Goal: Task Accomplishment & Management: Manage account settings

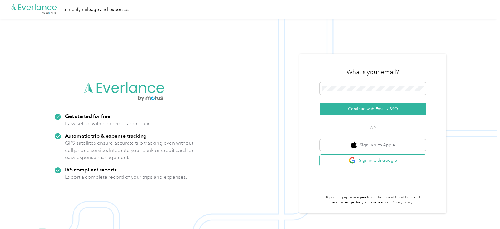
click at [366, 157] on button "Sign in with Google" at bounding box center [373, 160] width 106 height 11
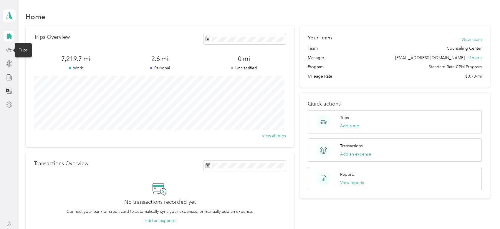
click at [7, 48] on icon at bounding box center [9, 50] width 6 height 6
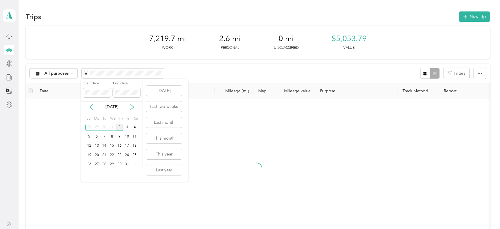
click at [90, 107] on icon at bounding box center [91, 107] width 3 height 5
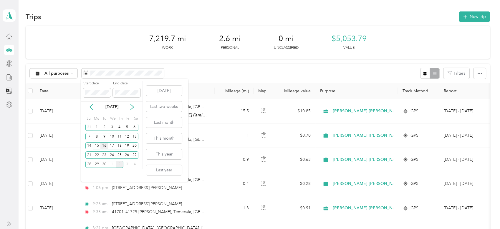
click at [105, 146] on div "16" at bounding box center [104, 146] width 8 height 7
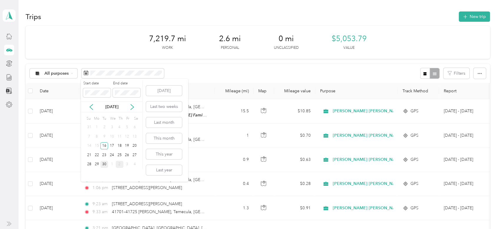
click at [108, 163] on div "30" at bounding box center [104, 164] width 8 height 7
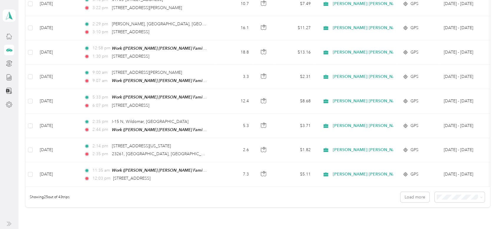
scroll to position [583, 0]
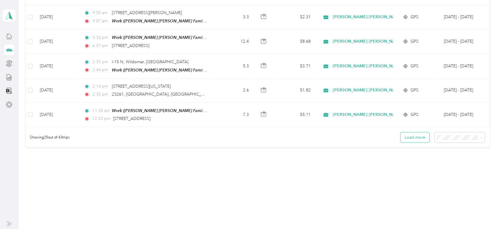
click at [410, 141] on button "Load more" at bounding box center [415, 138] width 29 height 10
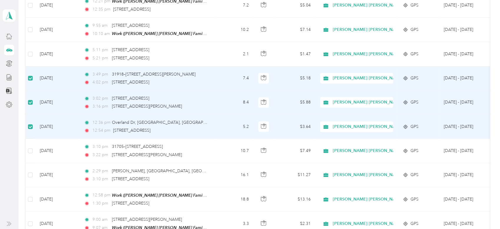
scroll to position [350, 0]
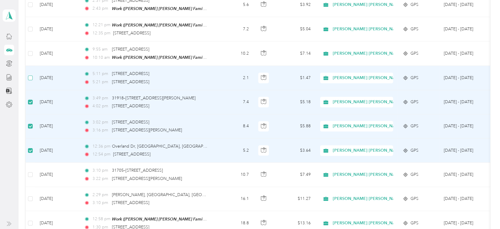
click at [30, 77] on label at bounding box center [30, 78] width 5 height 6
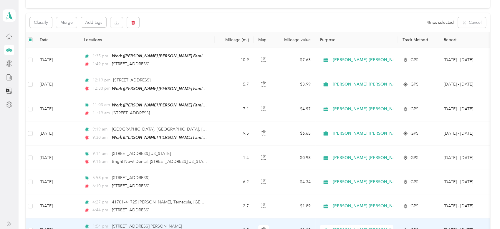
scroll to position [0, 0]
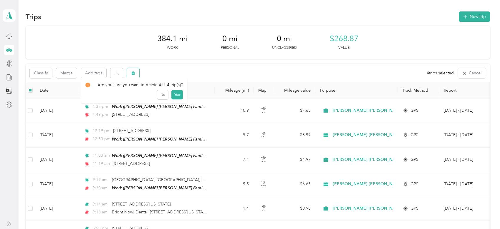
click at [135, 75] on icon "button" at bounding box center [133, 73] width 4 height 4
click at [174, 96] on button "Yes" at bounding box center [176, 97] width 11 height 9
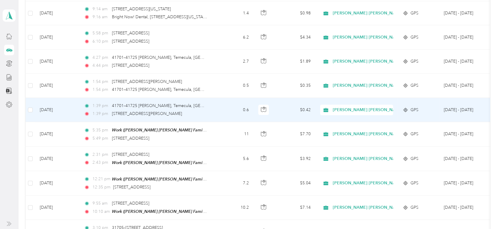
scroll to position [196, 0]
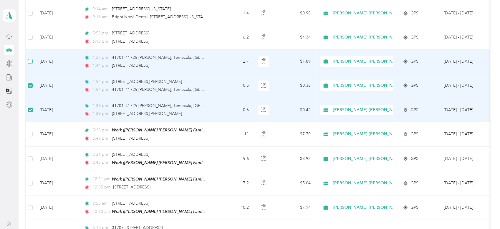
click at [32, 58] on label at bounding box center [30, 61] width 5 height 6
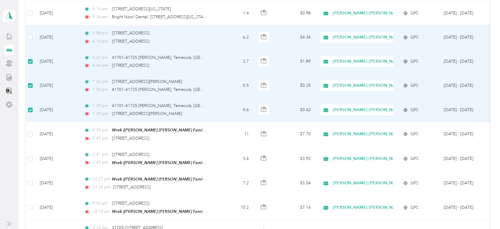
click at [34, 34] on td at bounding box center [30, 37] width 9 height 24
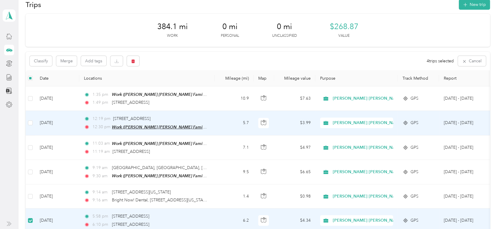
scroll to position [0, 0]
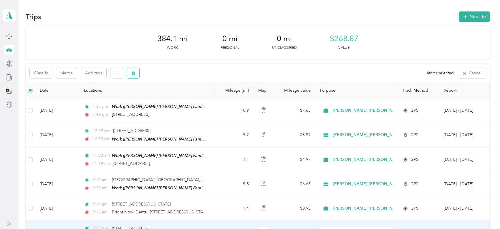
click at [136, 74] on button "button" at bounding box center [133, 73] width 12 height 10
click at [176, 96] on button "Yes" at bounding box center [176, 97] width 11 height 9
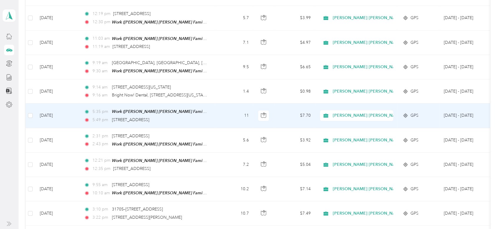
scroll to position [78, 0]
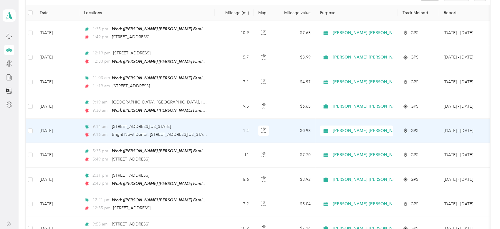
click at [75, 130] on td "[DATE]" at bounding box center [57, 131] width 44 height 24
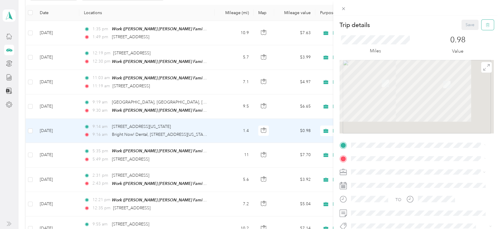
click at [484, 23] on button "button" at bounding box center [488, 25] width 12 height 10
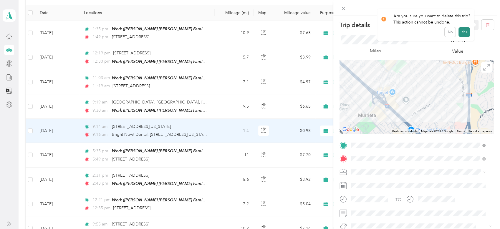
click at [465, 34] on button "Yes" at bounding box center [464, 31] width 11 height 9
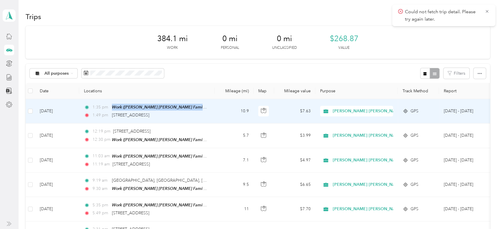
drag, startPoint x: 211, startPoint y: 107, endPoint x: 112, endPoint y: 100, distance: 99.2
click at [112, 100] on td "1:35 pm Work ([PERSON_NAME] [PERSON_NAME] Family Agency, Inc., [STREET_ADDRESS]…" at bounding box center [147, 111] width 136 height 24
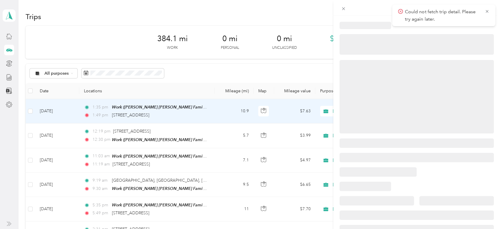
click at [177, 76] on div at bounding box center [250, 114] width 500 height 229
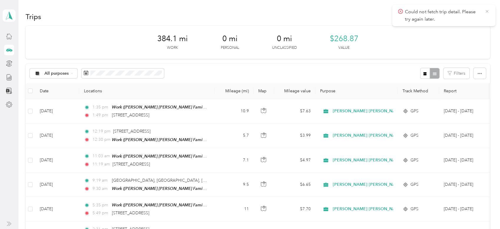
click at [487, 13] on icon at bounding box center [487, 11] width 5 height 5
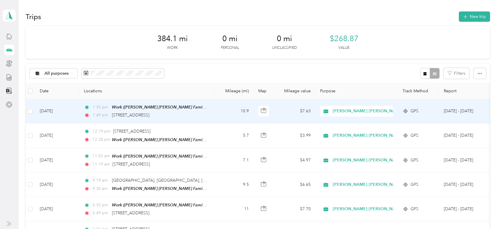
drag, startPoint x: 214, startPoint y: 121, endPoint x: 90, endPoint y: 103, distance: 125.3
click at [90, 103] on td "1:35 pm Work ([PERSON_NAME] [PERSON_NAME] Family Agency, Inc., [STREET_ADDRESS]…" at bounding box center [147, 111] width 136 height 24
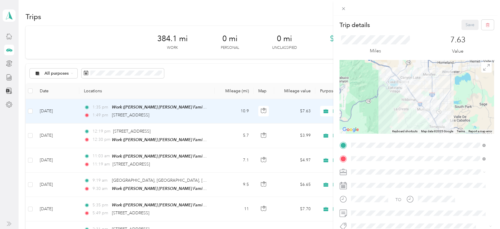
click at [183, 73] on div "Trip details Save This trip cannot be edited because it is either under review,…" at bounding box center [250, 114] width 500 height 229
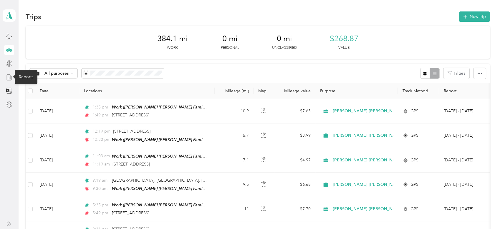
click at [11, 75] on icon at bounding box center [9, 77] width 6 height 6
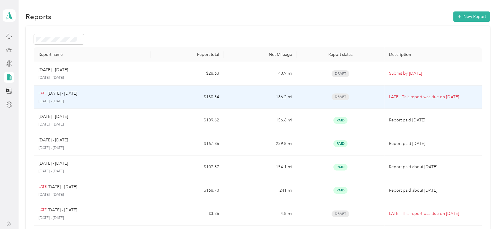
click at [146, 92] on td "LATE [DATE] - [DATE] [DATE] - [DATE]" at bounding box center [92, 98] width 117 height 24
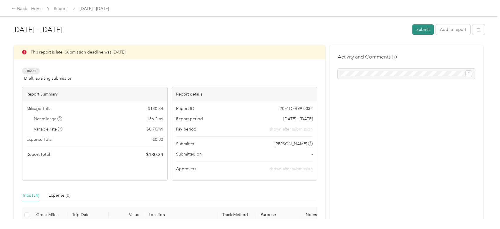
click at [414, 27] on button "Submit" at bounding box center [423, 29] width 22 height 10
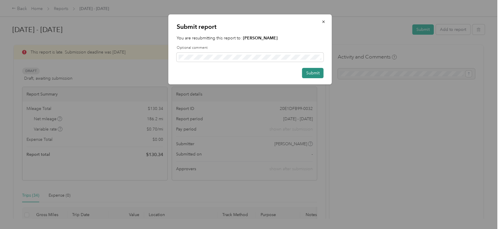
click at [322, 73] on button "Submit" at bounding box center [313, 73] width 22 height 10
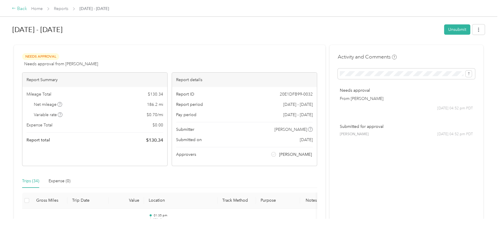
click at [23, 7] on div "Back" at bounding box center [19, 8] width 15 height 7
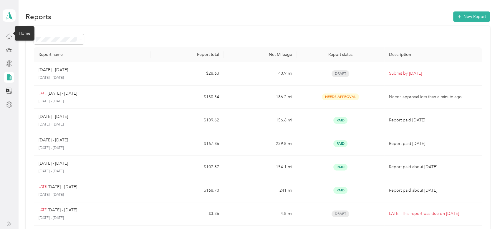
click at [14, 50] on div "[PERSON_NAME] Personal dashboard" at bounding box center [9, 55] width 13 height 110
click at [11, 51] on icon at bounding box center [9, 50] width 6 height 6
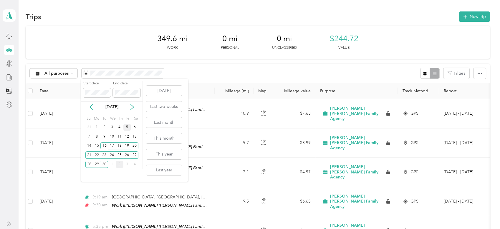
click at [126, 126] on div "5" at bounding box center [127, 127] width 8 height 7
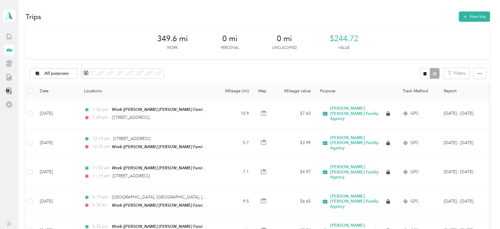
click at [237, 74] on div "All purposes Filters" at bounding box center [258, 73] width 464 height 19
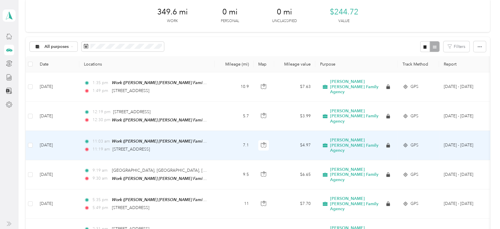
scroll to position [39, 0]
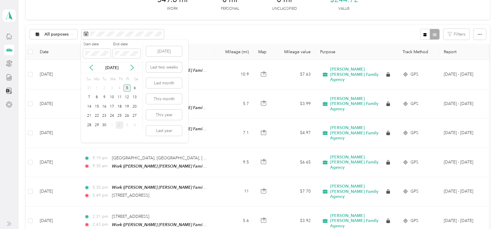
click at [126, 87] on div "5" at bounding box center [127, 88] width 8 height 7
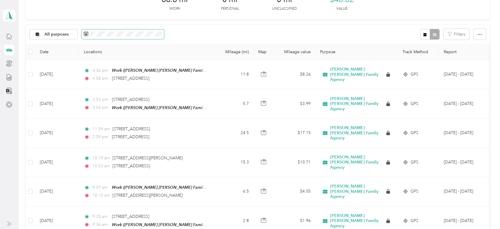
click at [99, 30] on span at bounding box center [123, 34] width 82 height 10
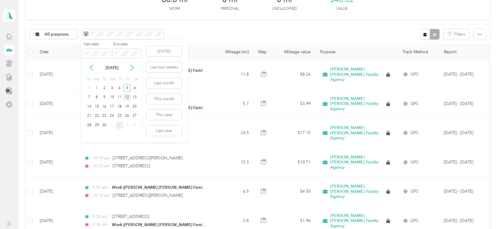
click at [127, 100] on div "12" at bounding box center [127, 97] width 8 height 7
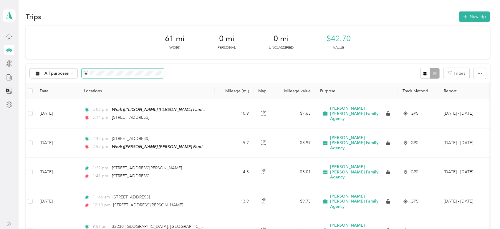
click at [94, 77] on span at bounding box center [123, 74] width 82 height 10
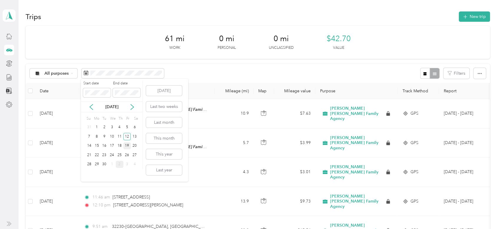
click at [125, 145] on div "19" at bounding box center [127, 146] width 8 height 7
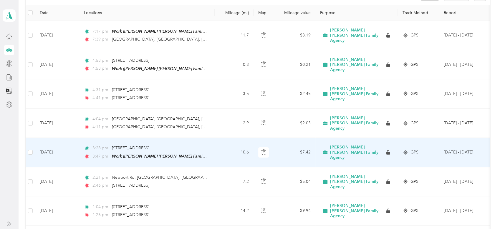
scroll to position [157, 0]
